Goal: Transaction & Acquisition: Purchase product/service

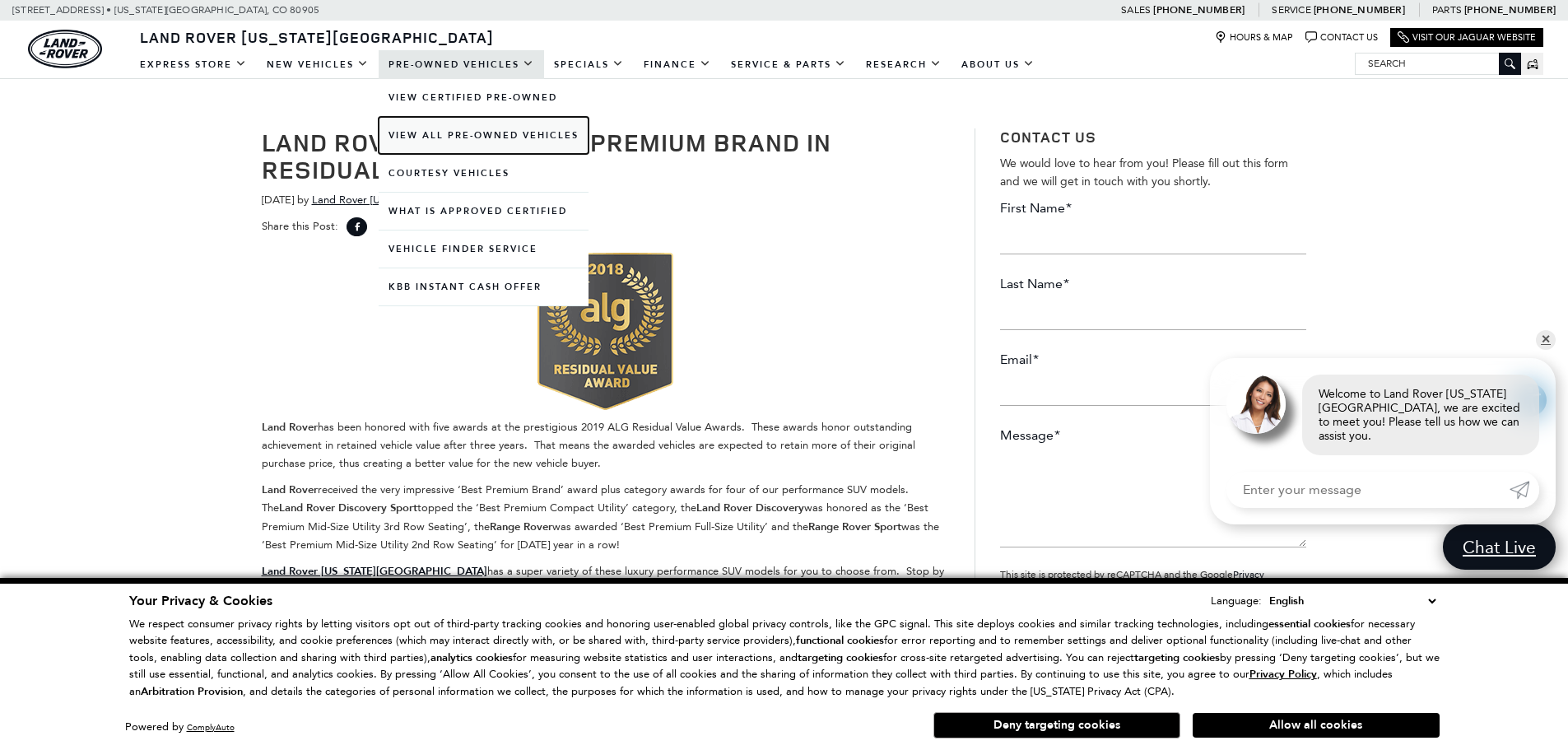
click at [463, 134] on link "View All Pre-Owned Vehicles" at bounding box center [483, 136] width 210 height 37
